Goal: Task Accomplishment & Management: Use online tool/utility

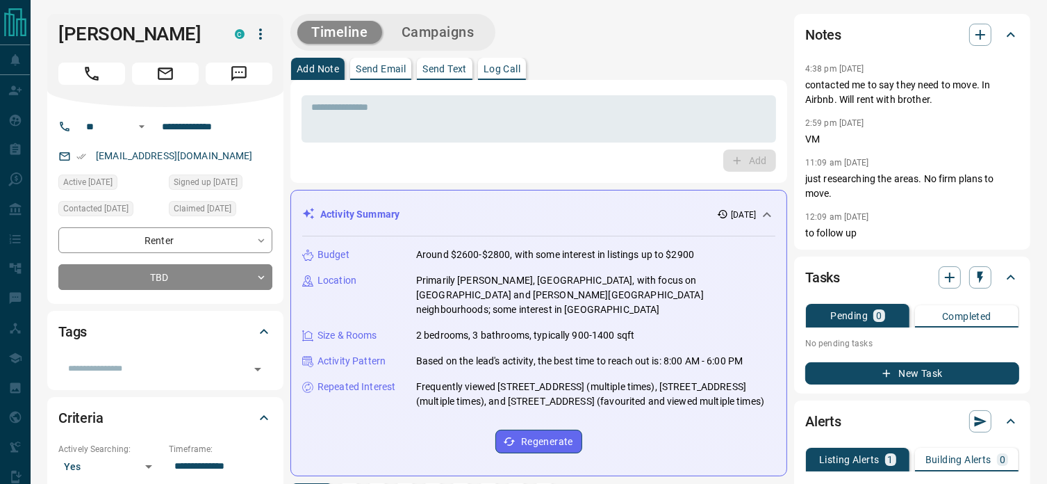
click at [463, 165] on div "Add" at bounding box center [539, 160] width 474 height 22
click at [410, 169] on div "Add" at bounding box center [539, 160] width 474 height 22
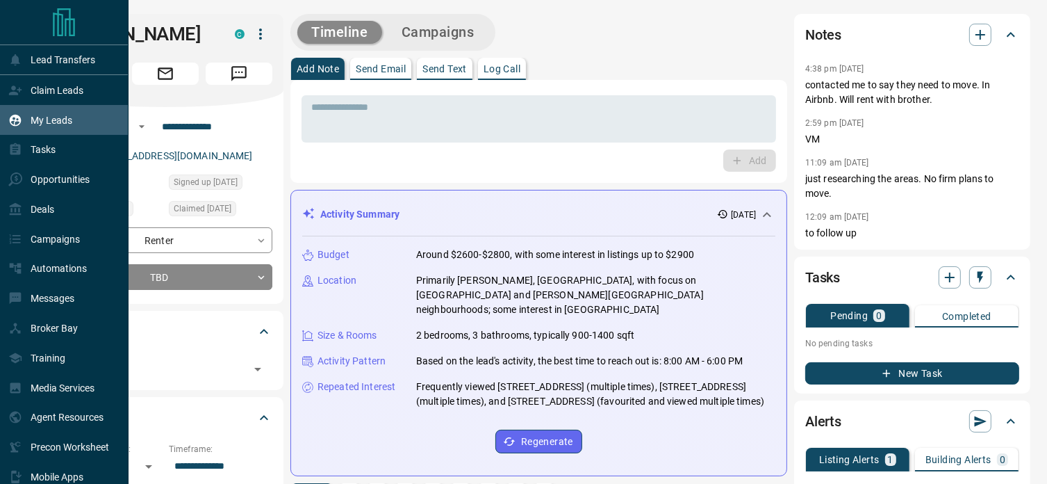
click at [41, 117] on p "My Leads" at bounding box center [52, 120] width 42 height 11
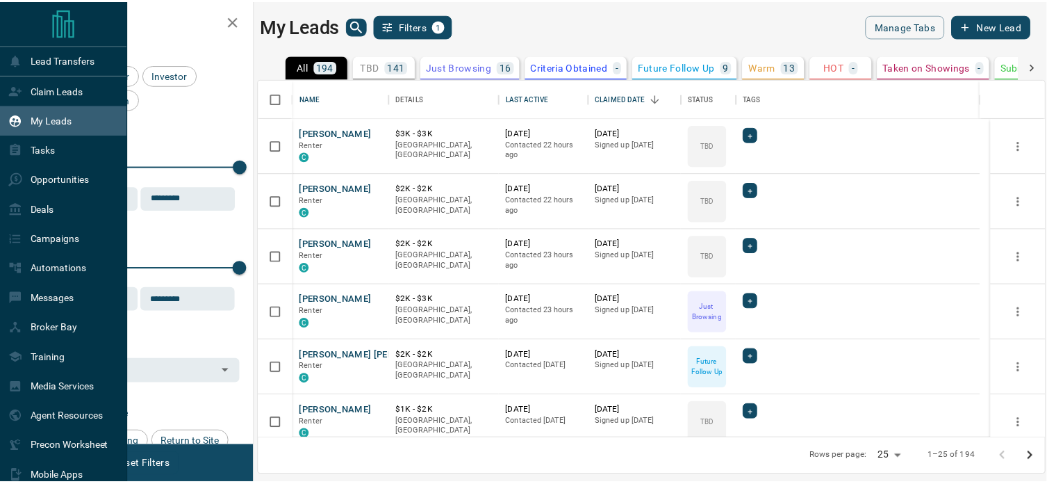
scroll to position [349, 784]
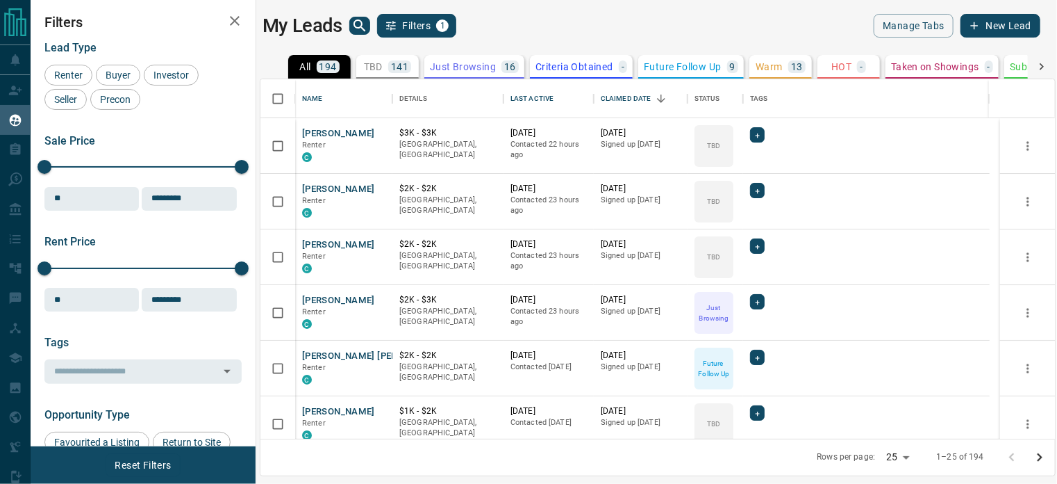
click at [345, 455] on div "Rows per page: 25 ** 1–25 of 194" at bounding box center [658, 456] width 795 height 37
click at [353, 449] on div "Rows per page: 25 ** 1–25 of 194" at bounding box center [658, 456] width 795 height 37
click at [672, 7] on div "My Leads Filters 1 Manage Tabs New Lead All 194 TBD 141 Do Not Contact - Not Re…" at bounding box center [544, 233] width 1027 height 466
click at [211, 119] on div "Lead Type Renter Buyer Investor Seller Precon Sale Price 0 5500000 Sale price r…" at bounding box center [142, 467] width 197 height 872
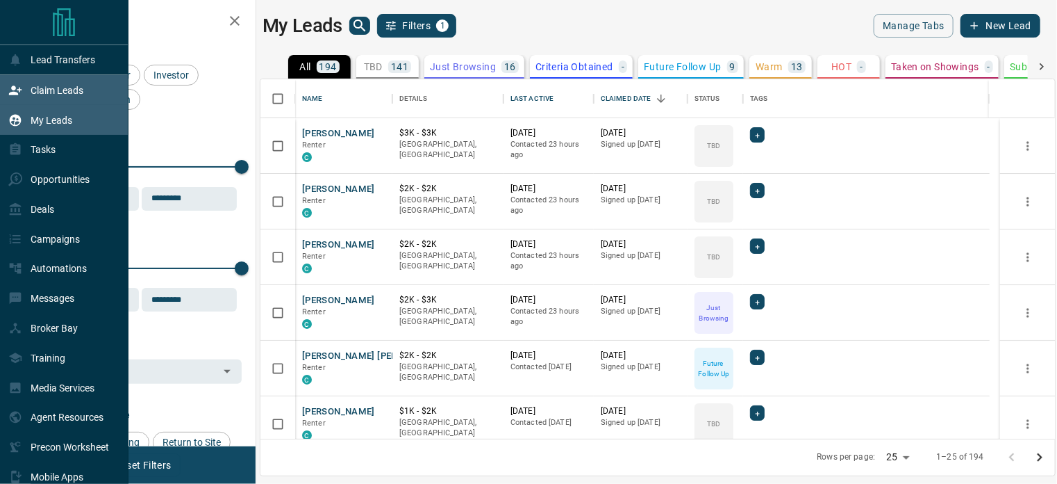
click at [48, 87] on p "Claim Leads" at bounding box center [57, 90] width 53 height 11
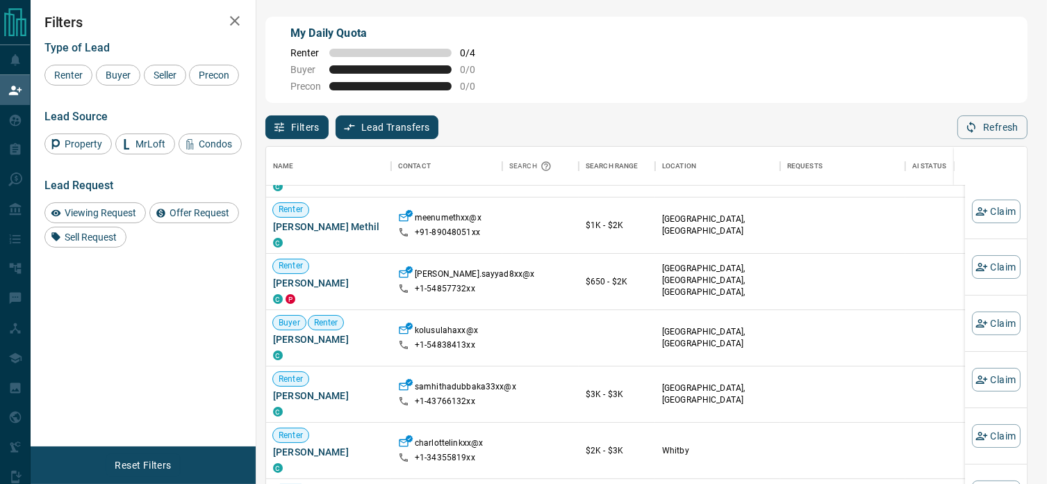
scroll to position [139, 0]
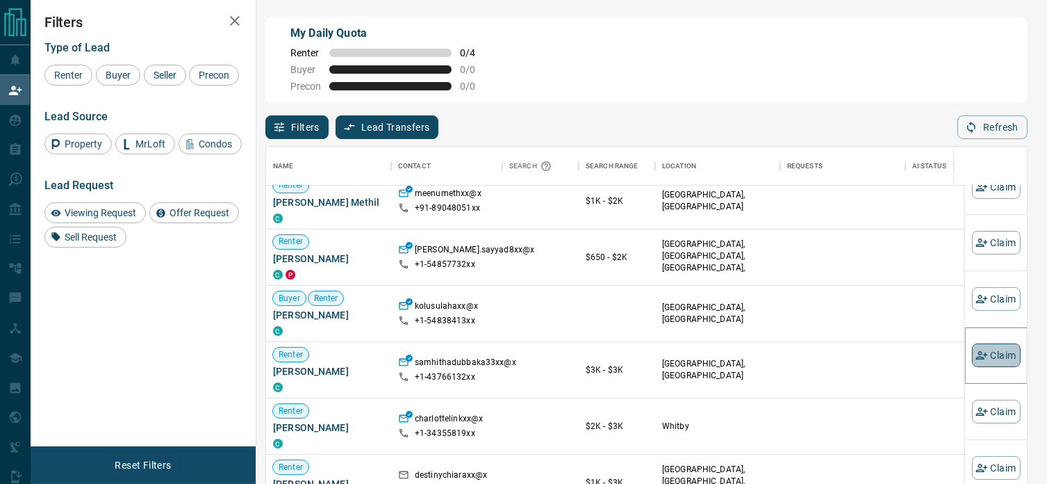
click at [1000, 358] on button "Claim" at bounding box center [996, 355] width 49 height 24
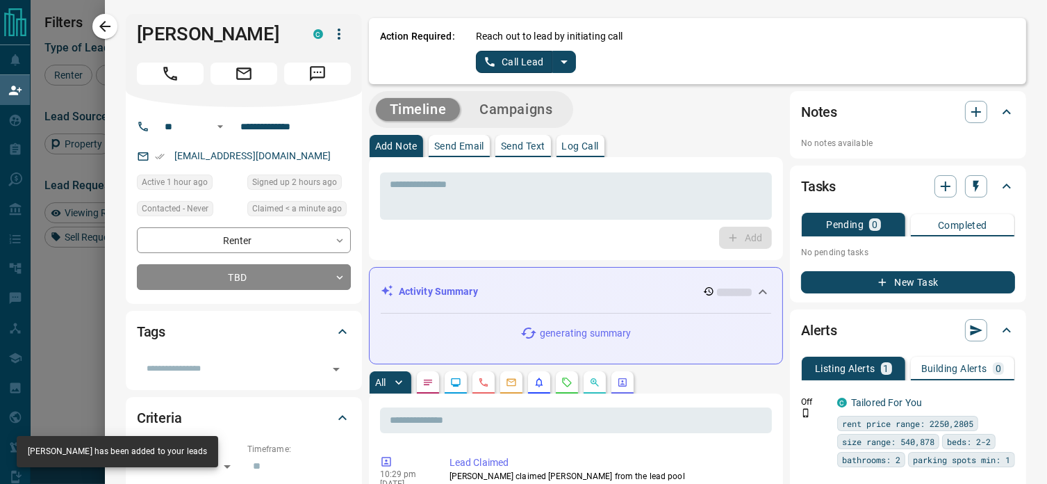
click at [569, 142] on p "Log Call" at bounding box center [580, 146] width 37 height 10
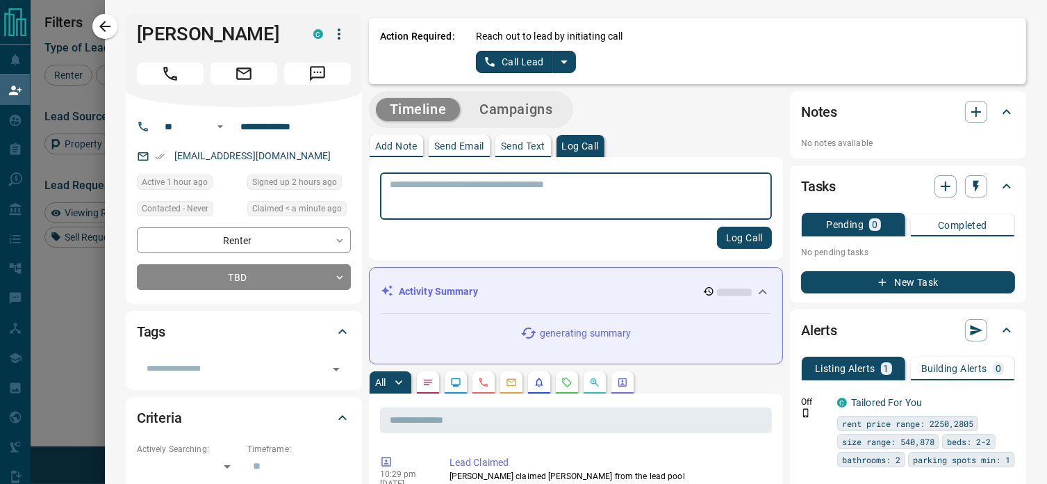
click at [454, 182] on textarea at bounding box center [576, 196] width 372 height 35
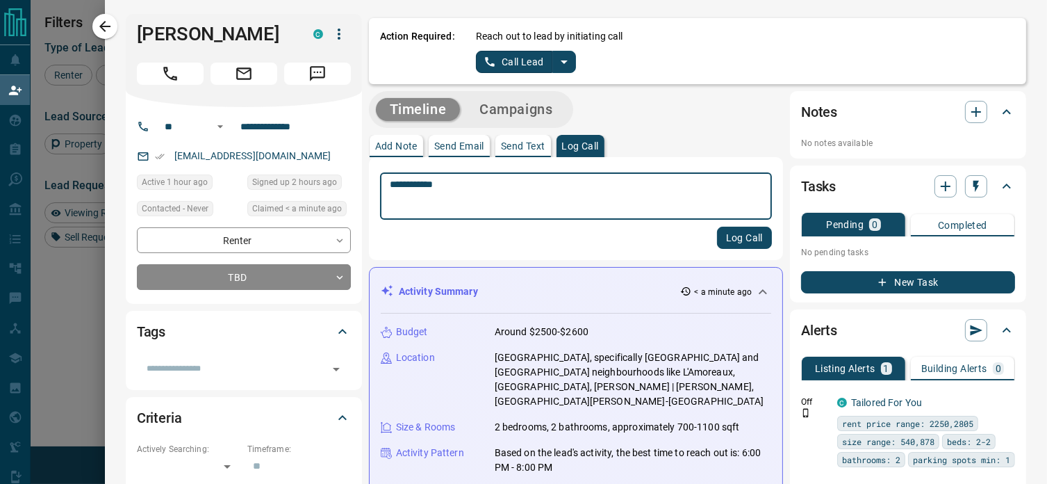
type textarea "**********"
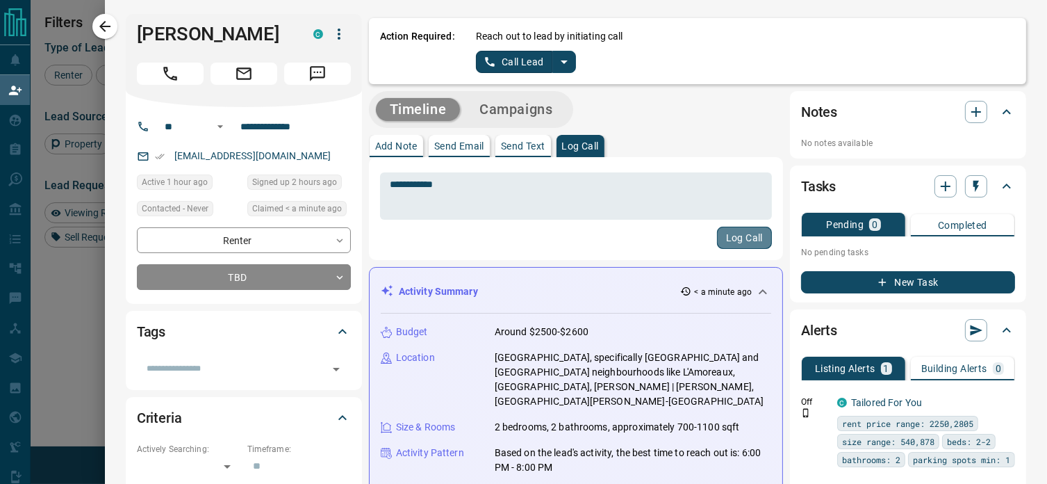
click at [727, 238] on button "Log Call" at bounding box center [744, 237] width 55 height 22
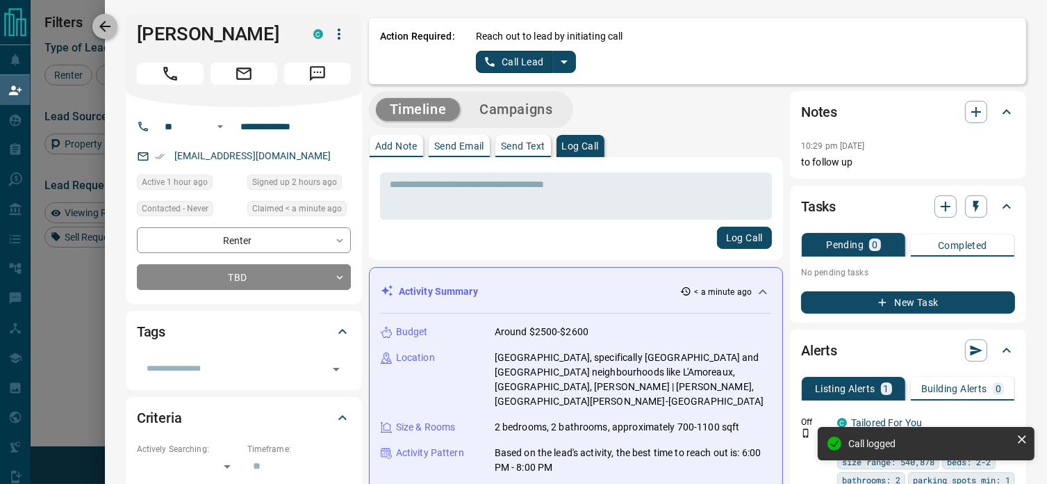
click at [104, 24] on icon "button" at bounding box center [105, 26] width 17 height 17
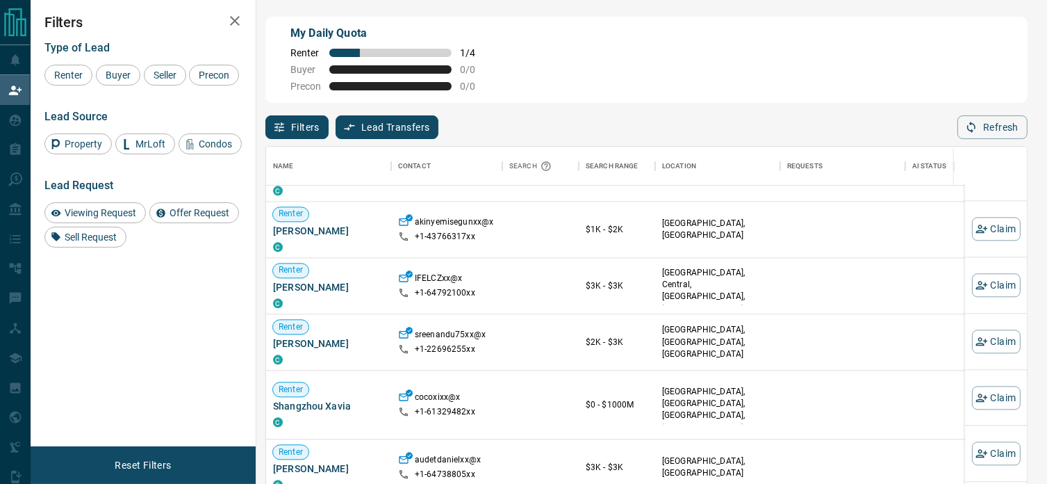
scroll to position [764, 0]
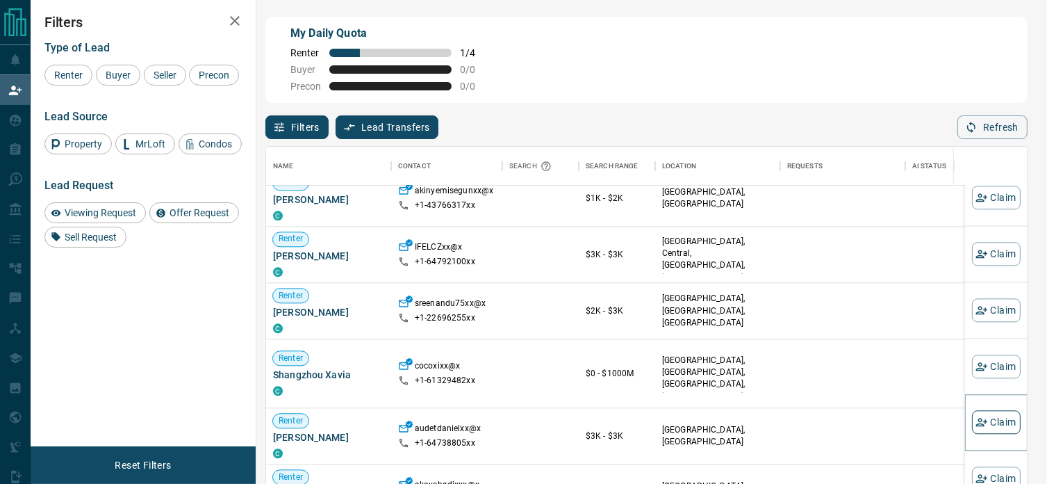
click at [998, 423] on button "Claim" at bounding box center [996, 423] width 49 height 24
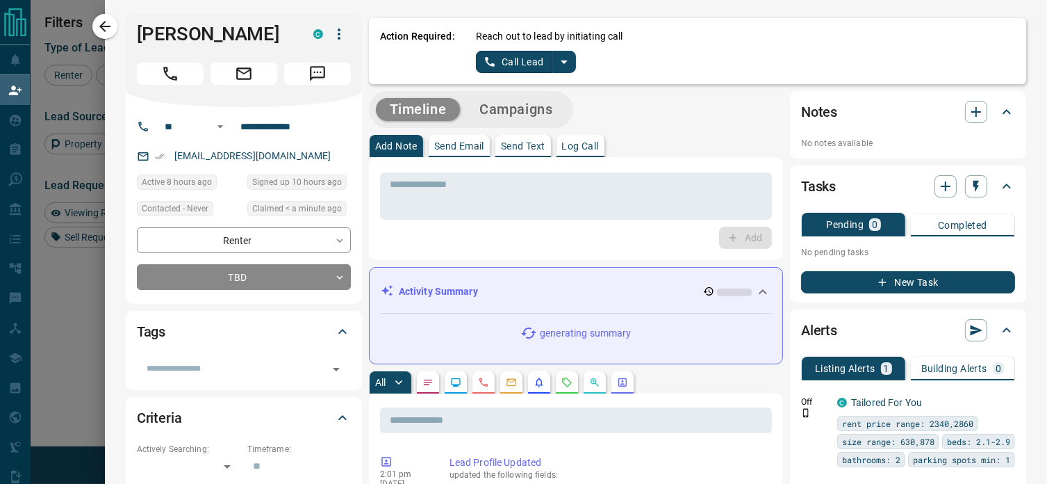
click at [584, 141] on p "Log Call" at bounding box center [580, 146] width 37 height 10
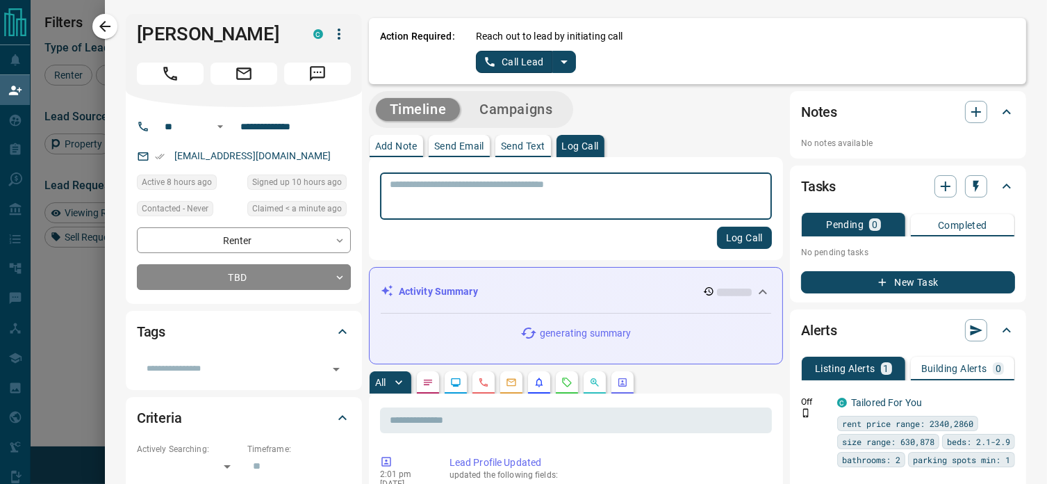
click at [553, 191] on textarea at bounding box center [576, 196] width 372 height 35
type textarea "**********"
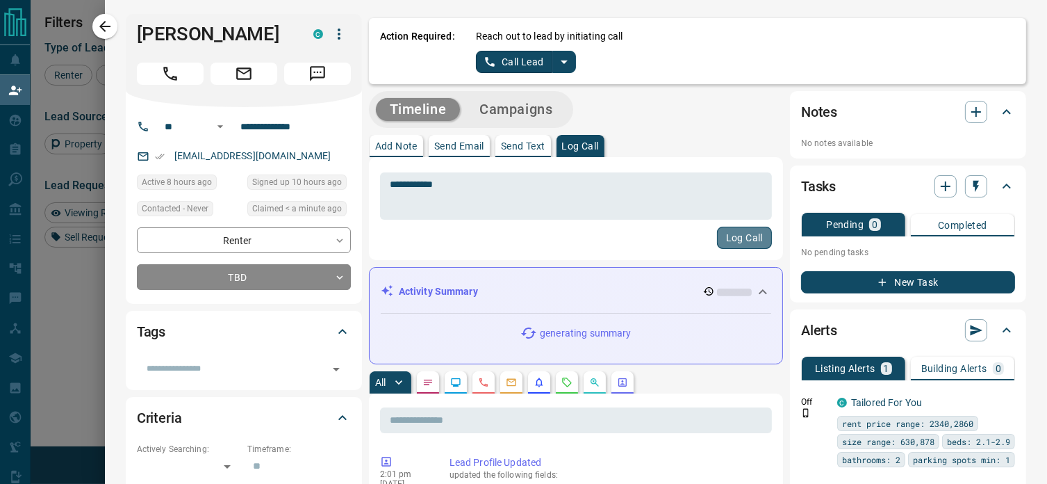
click at [718, 245] on button "Log Call" at bounding box center [744, 237] width 55 height 22
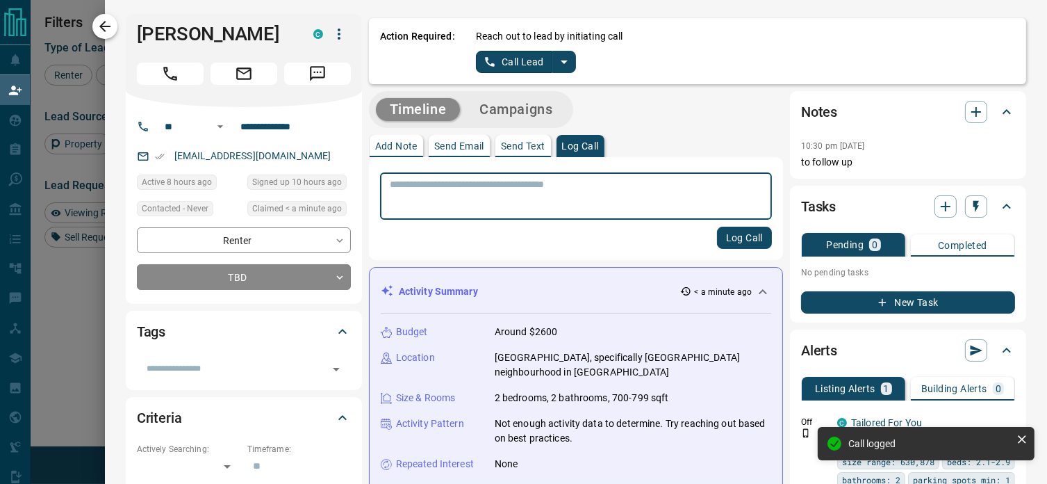
click at [109, 19] on icon "button" at bounding box center [105, 26] width 17 height 17
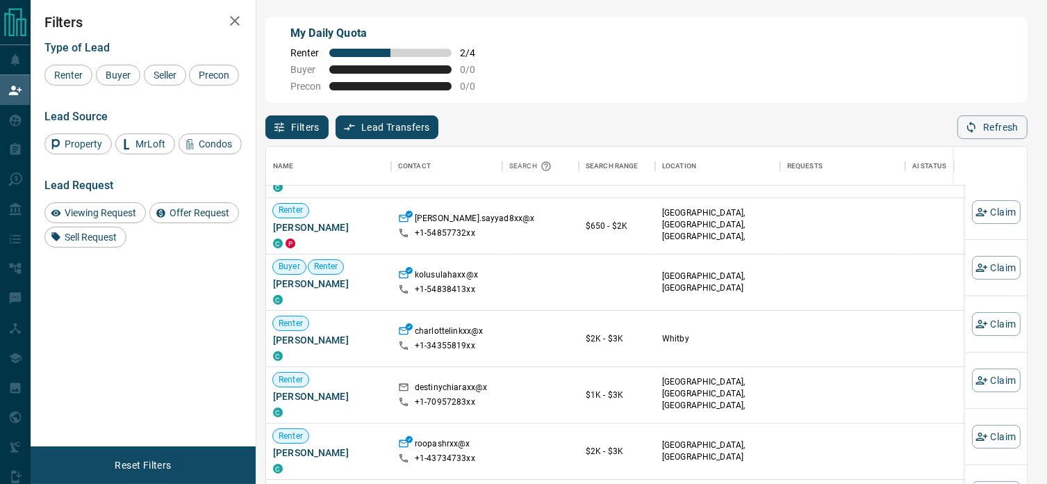
scroll to position [139, 0]
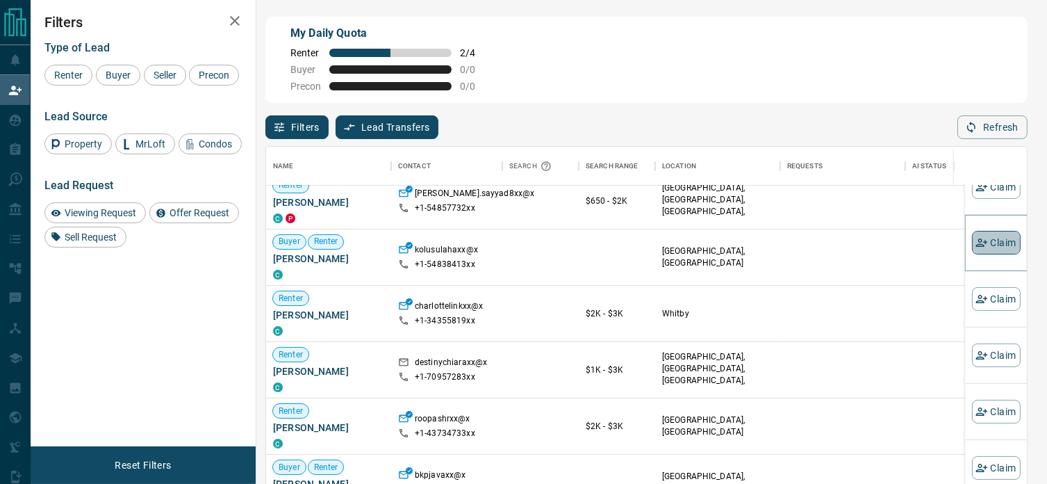
click at [992, 241] on button "Claim" at bounding box center [996, 243] width 49 height 24
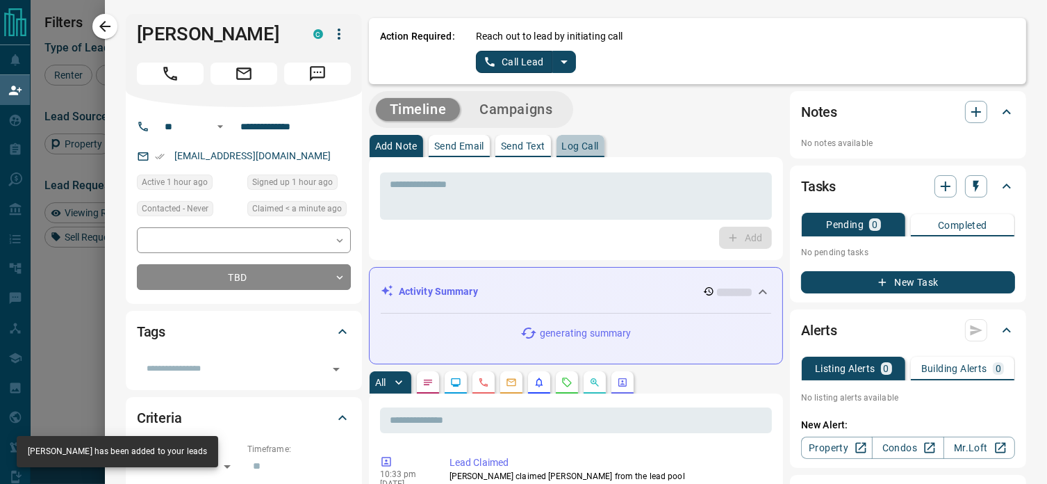
click at [577, 145] on p "Log Call" at bounding box center [580, 146] width 37 height 10
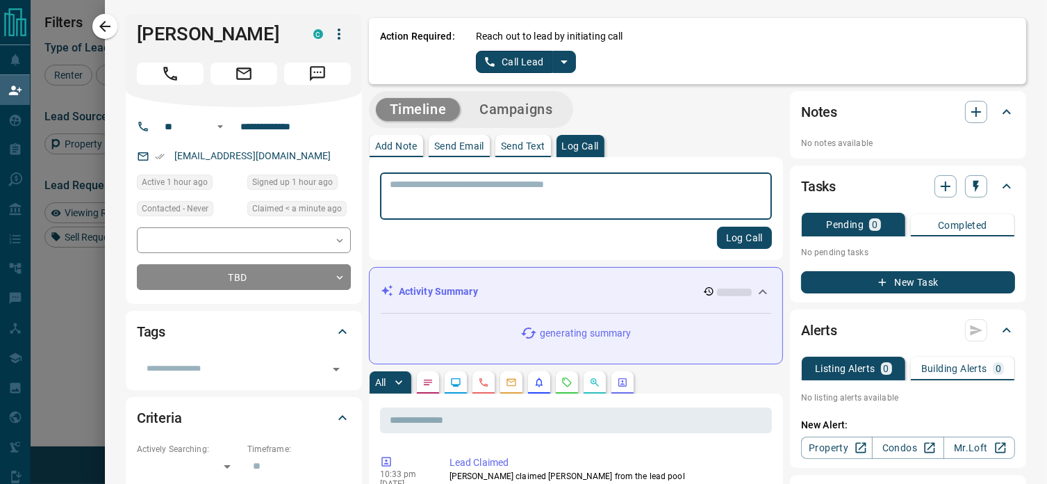
click at [507, 183] on textarea at bounding box center [576, 196] width 372 height 35
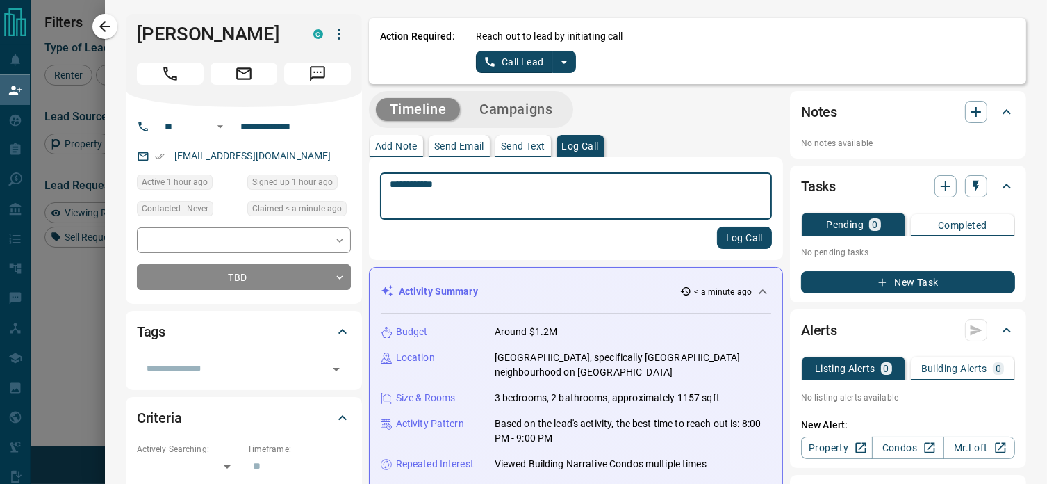
type textarea "**********"
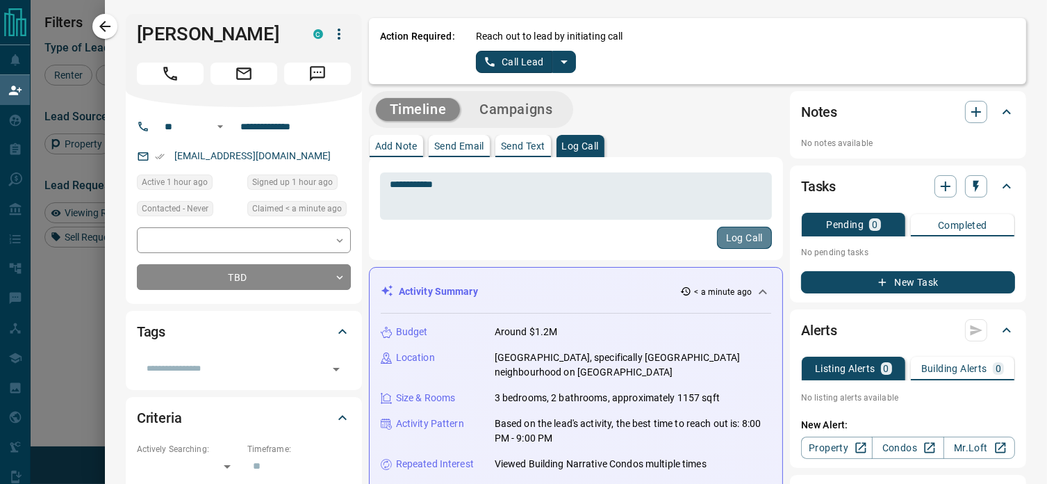
click at [725, 238] on button "Log Call" at bounding box center [744, 237] width 55 height 22
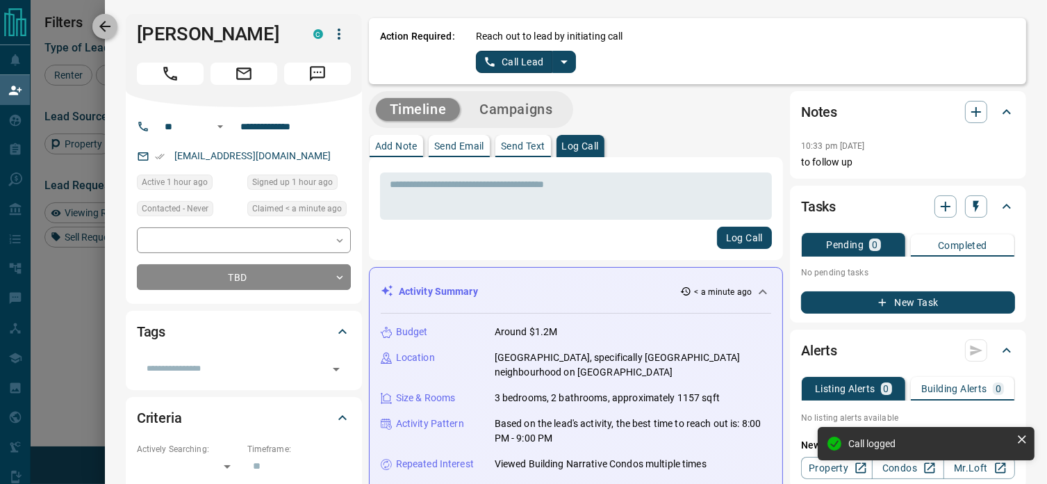
click at [110, 24] on icon "button" at bounding box center [105, 26] width 17 height 17
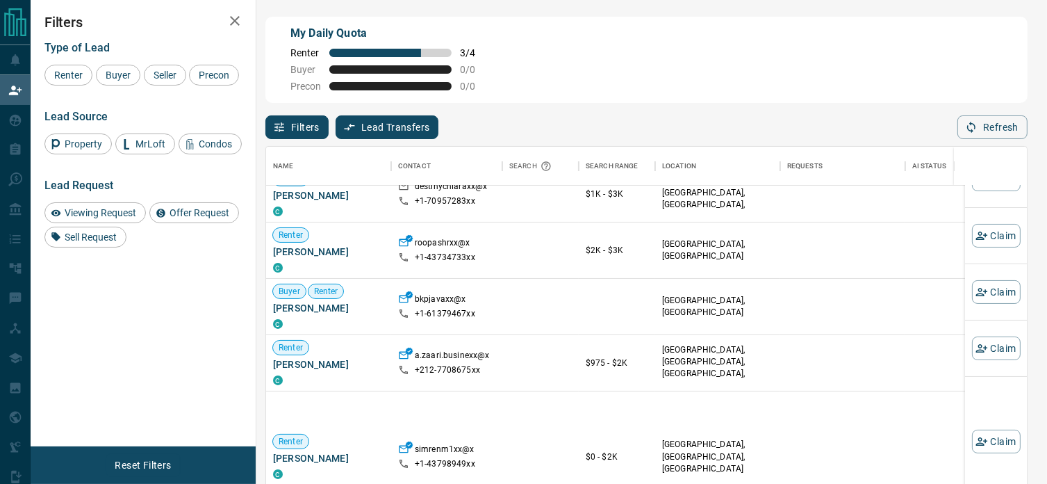
scroll to position [278, 0]
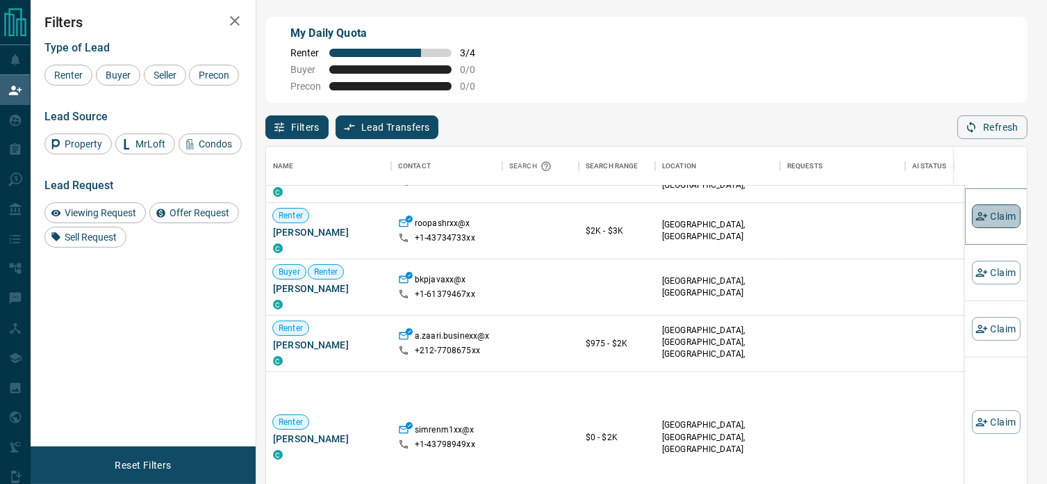
click at [989, 217] on button "Claim" at bounding box center [996, 216] width 49 height 24
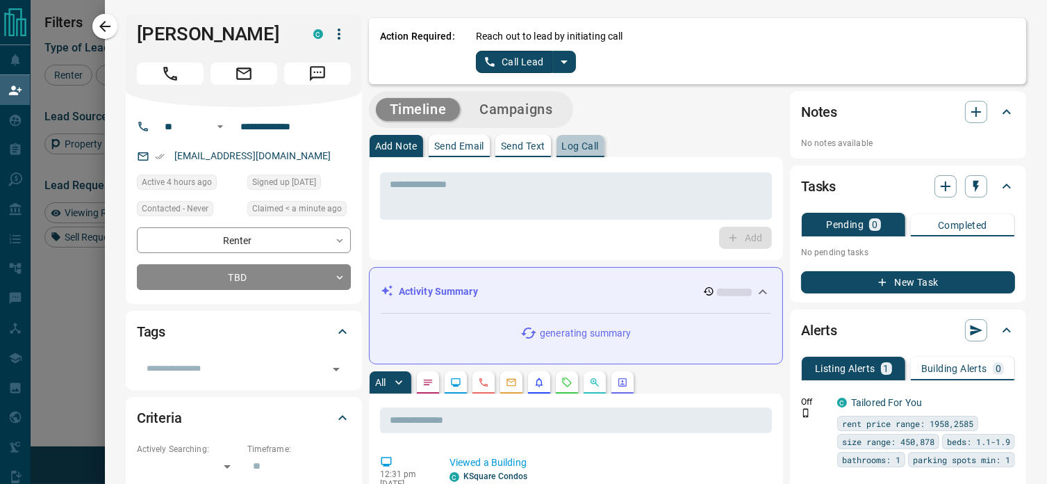
click at [566, 147] on p "Log Call" at bounding box center [580, 146] width 37 height 10
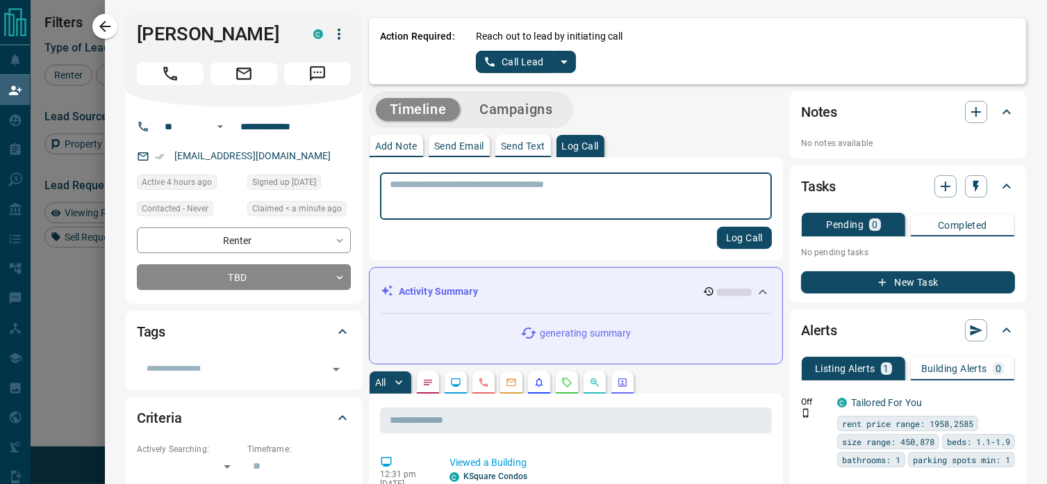
click at [493, 187] on textarea at bounding box center [576, 196] width 372 height 35
type textarea "**********"
click at [731, 236] on button "Log Call" at bounding box center [744, 237] width 55 height 22
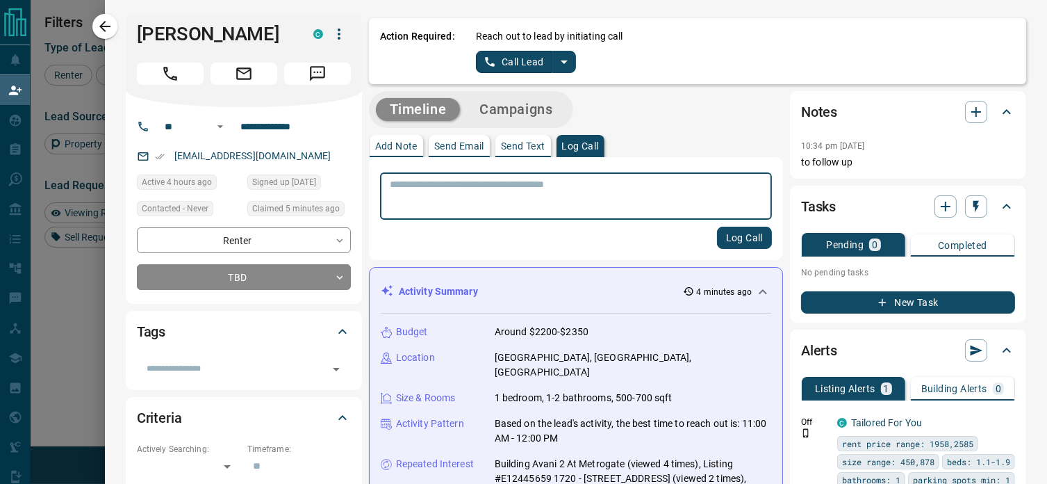
scroll to position [354, 750]
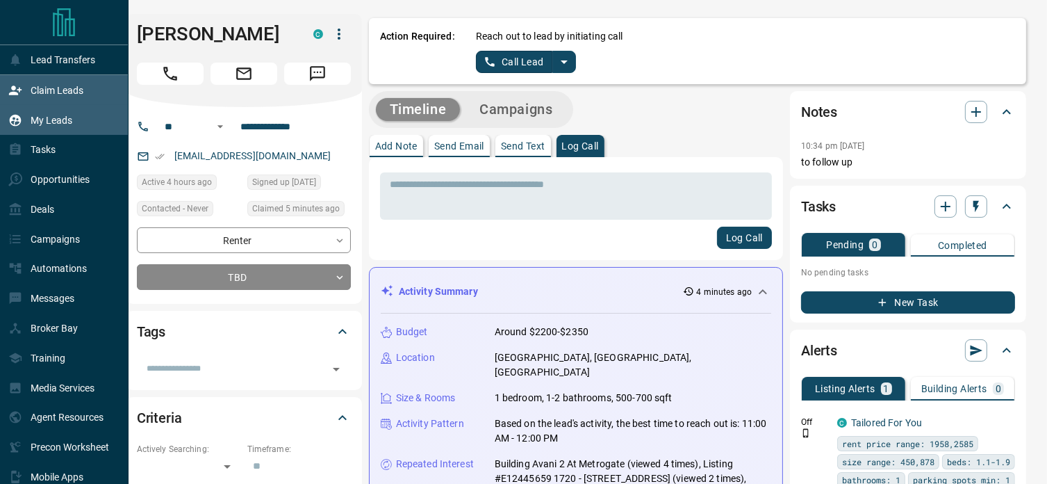
click at [40, 119] on p "My Leads" at bounding box center [52, 120] width 42 height 11
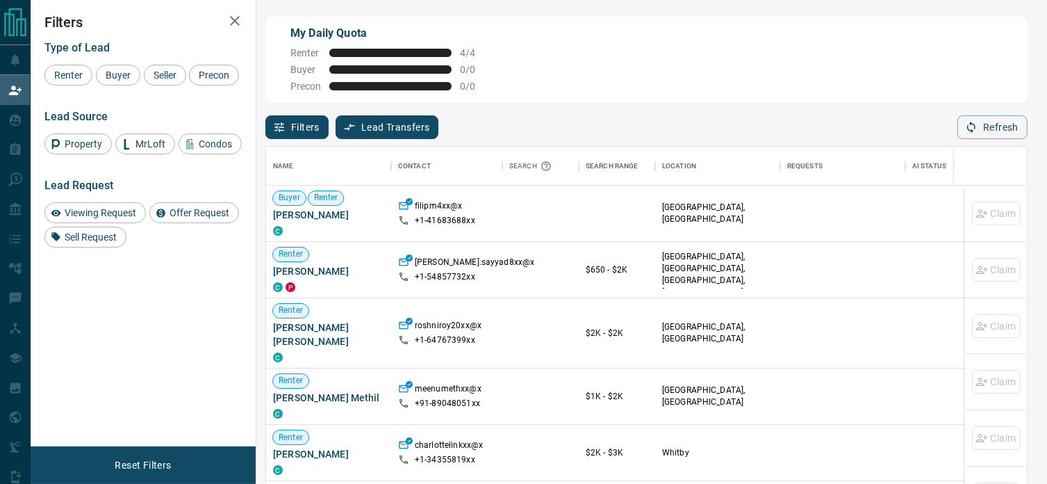
click at [128, 310] on div "Filters Type of Lead Renter Buyer Seller Precon Lead Source Property MrLoft Con…" at bounding box center [143, 223] width 225 height 446
click at [136, 356] on div "Filters Type of Lead Renter Buyer Seller Precon Lead Source Property MrLoft Con…" at bounding box center [143, 223] width 225 height 446
click at [377, 51] on span at bounding box center [390, 53] width 122 height 8
click at [140, 327] on div "Filters Type of Lead Renter Buyer Seller Precon Lead Source Property MrLoft Con…" at bounding box center [143, 223] width 225 height 446
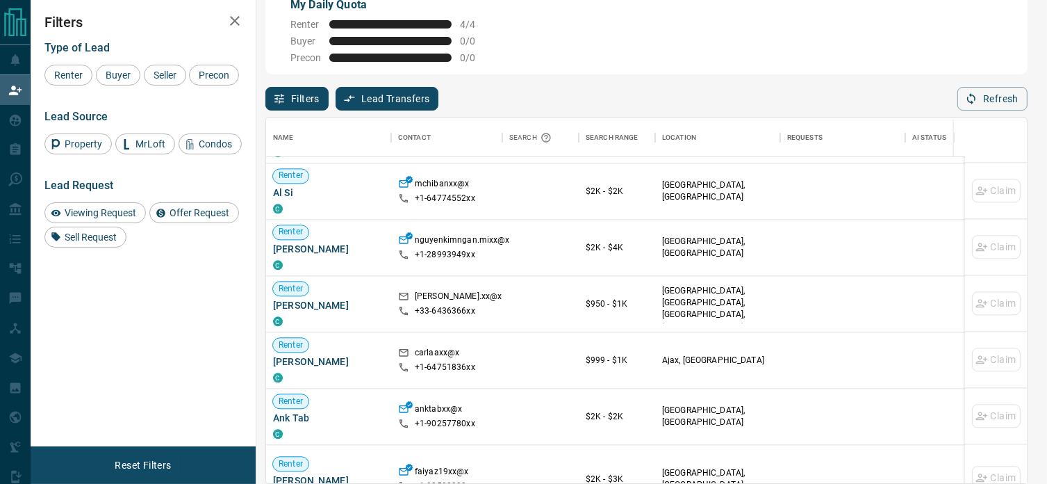
scroll to position [1264, 0]
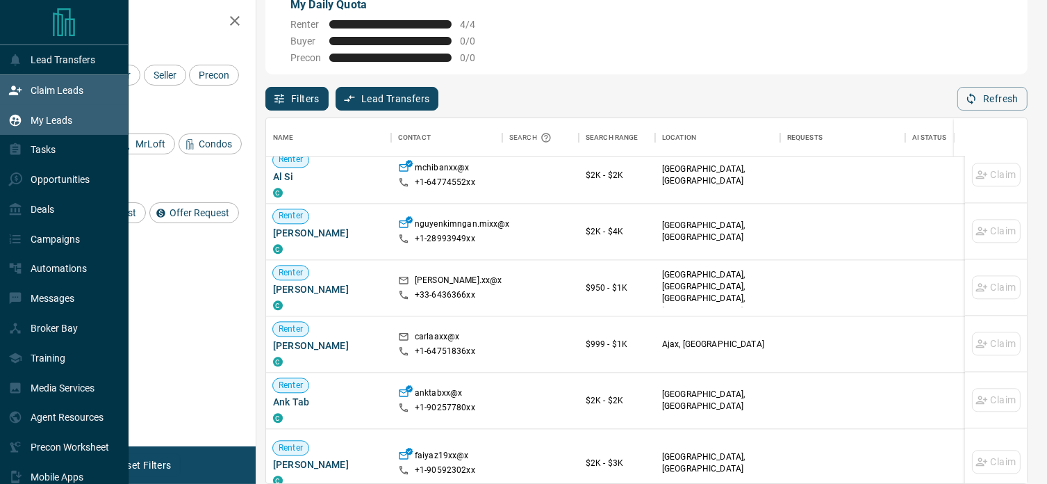
click at [42, 114] on div "My Leads" at bounding box center [40, 119] width 64 height 23
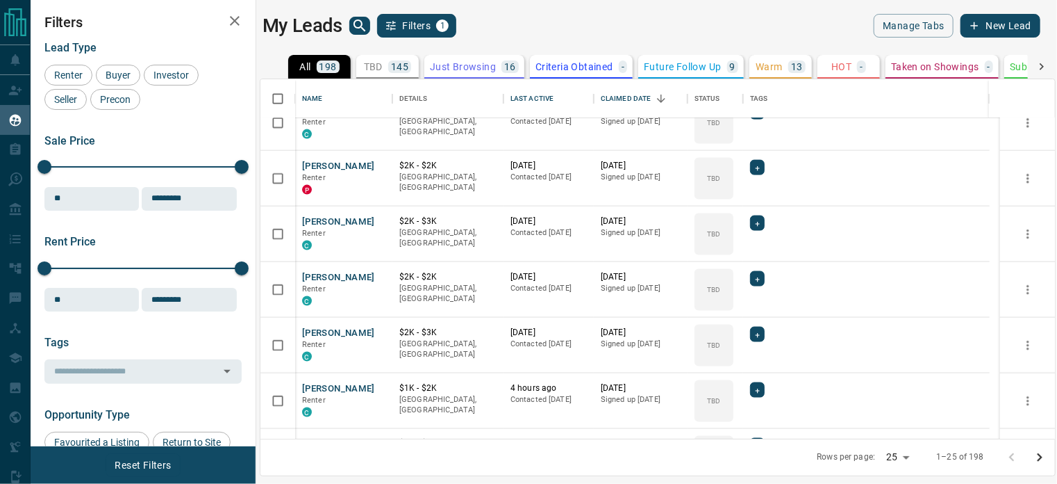
scroll to position [1068, 0]
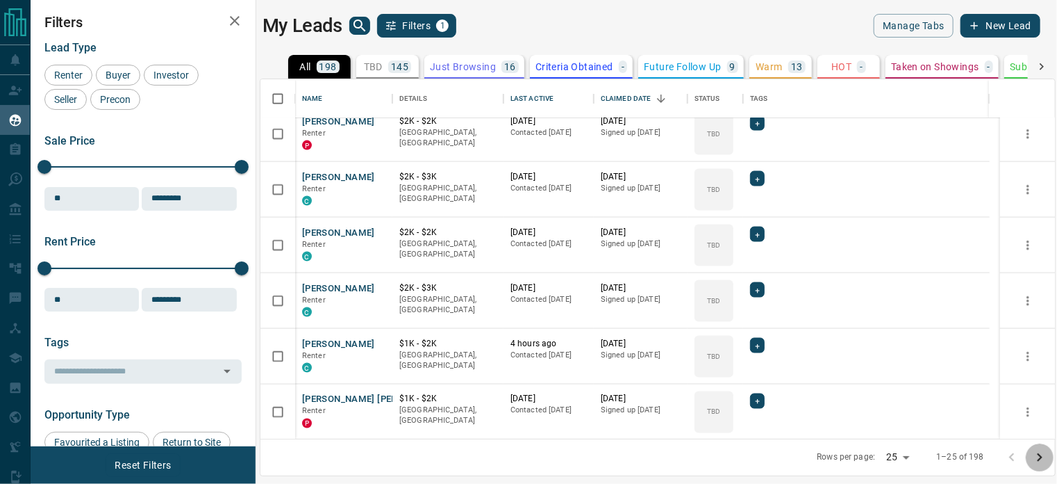
click at [1040, 452] on icon "Go to next page" at bounding box center [1040, 457] width 17 height 17
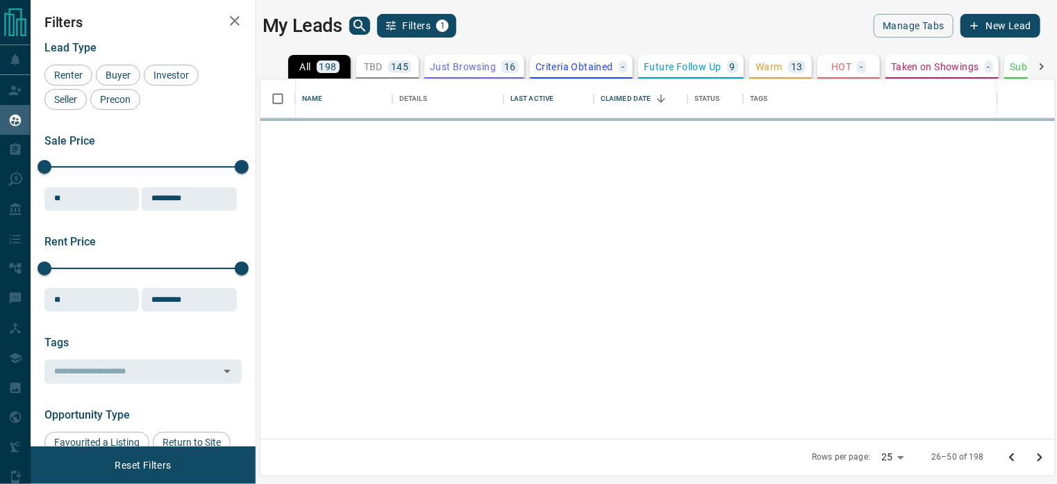
scroll to position [0, 0]
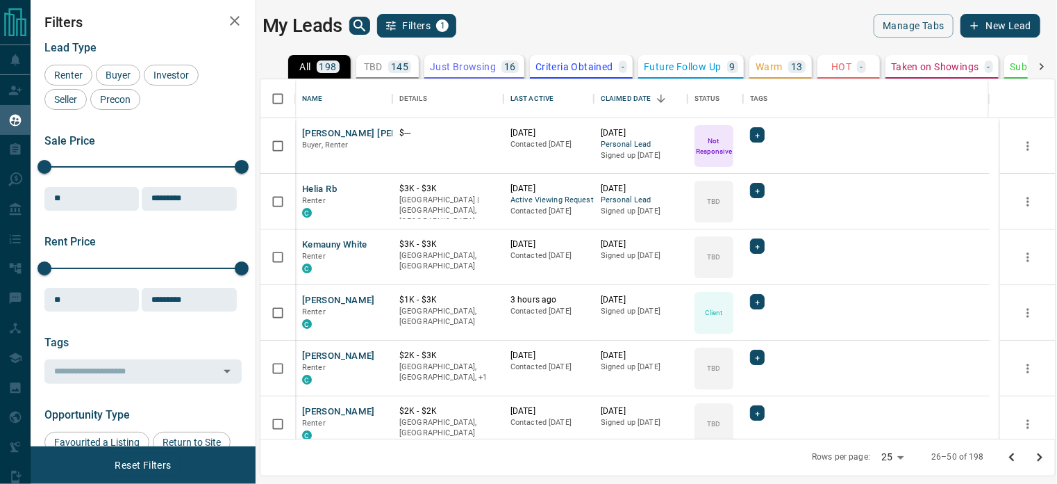
click at [453, 64] on p "Just Browsing" at bounding box center [463, 67] width 66 height 10
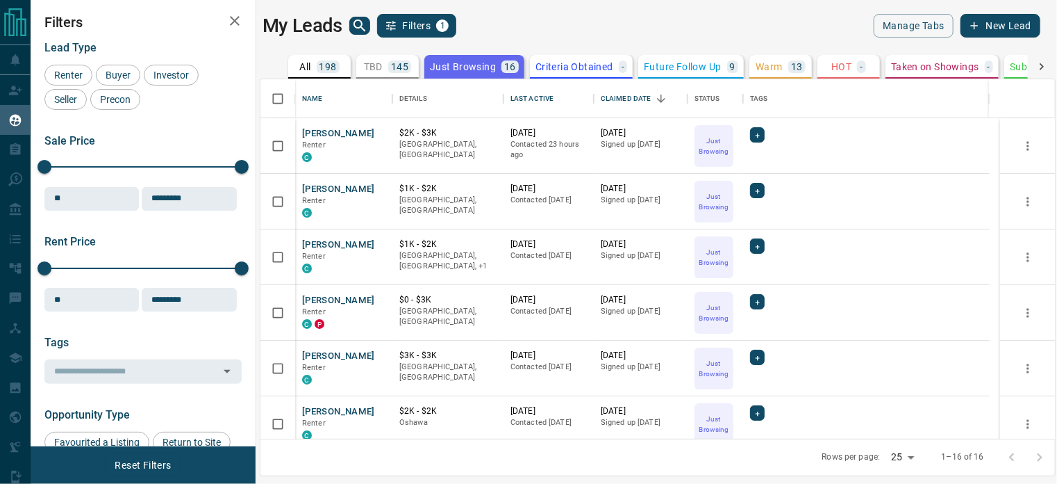
click at [559, 63] on p "Criteria Obtained" at bounding box center [575, 67] width 78 height 10
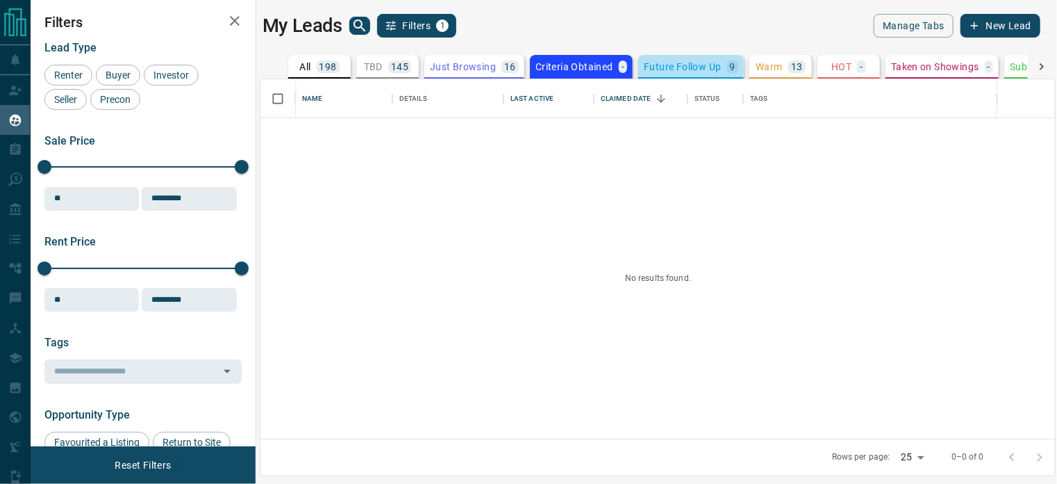
click at [678, 69] on p "Future Follow Up" at bounding box center [682, 67] width 77 height 10
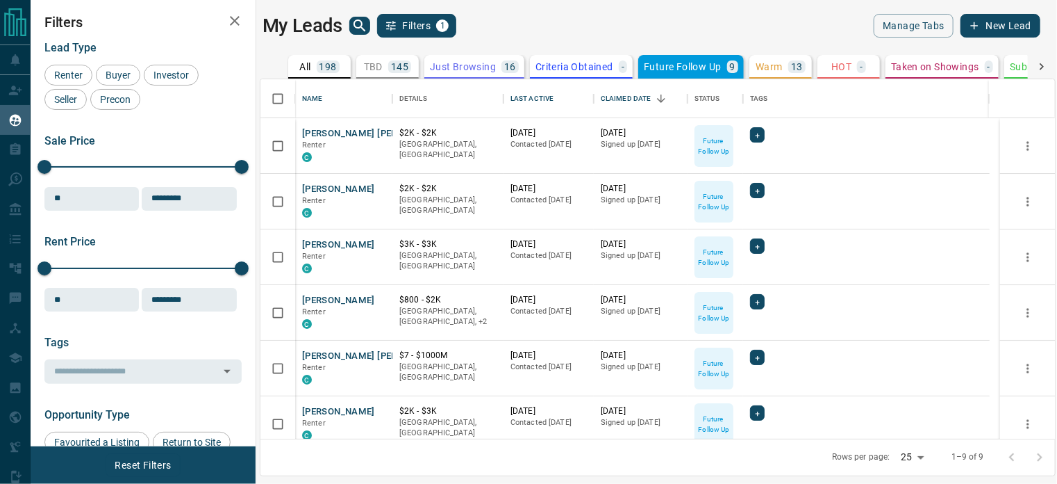
click at [365, 67] on p "TBD" at bounding box center [373, 67] width 19 height 10
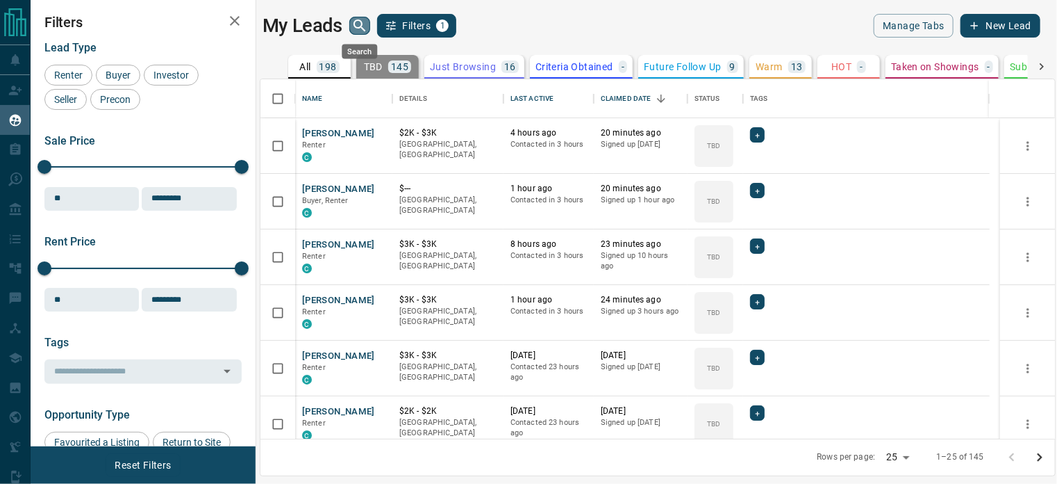
click at [354, 22] on icon "search button" at bounding box center [360, 25] width 12 height 12
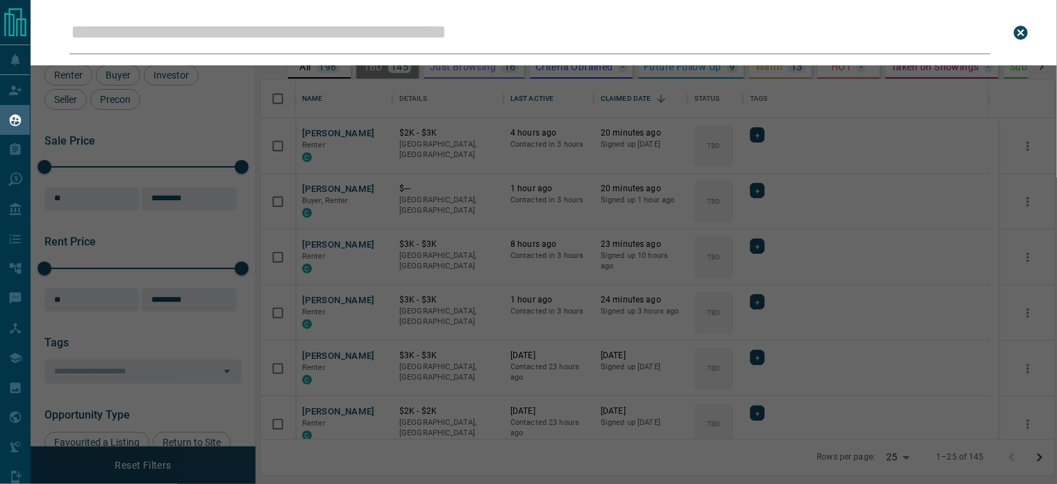
click at [342, 33] on input "Leads Search Bar" at bounding box center [529, 32] width 921 height 43
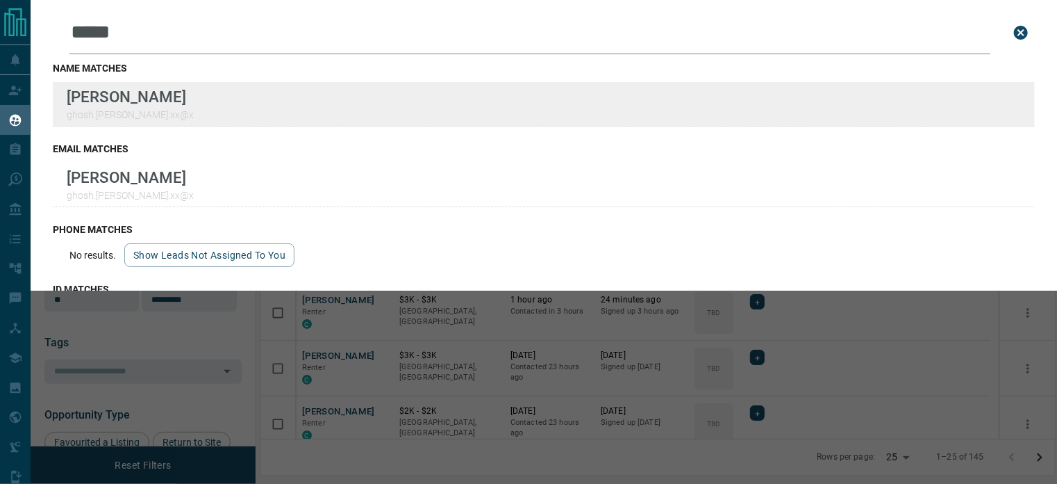
type input "*****"
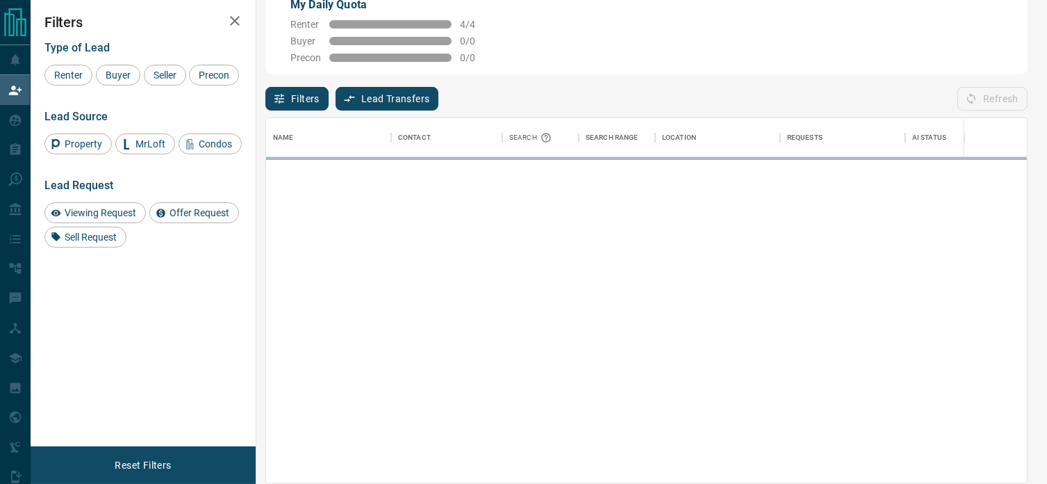
scroll to position [354, 750]
